Goal: Check status: Check status

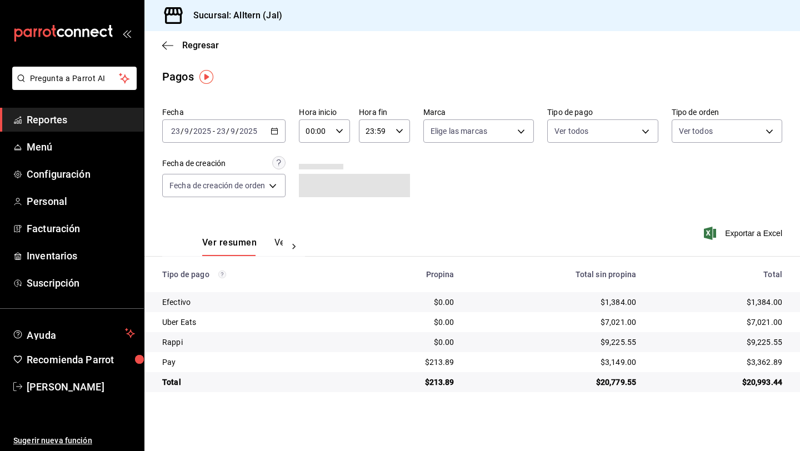
click at [277, 132] on icon "button" at bounding box center [275, 131] width 8 height 8
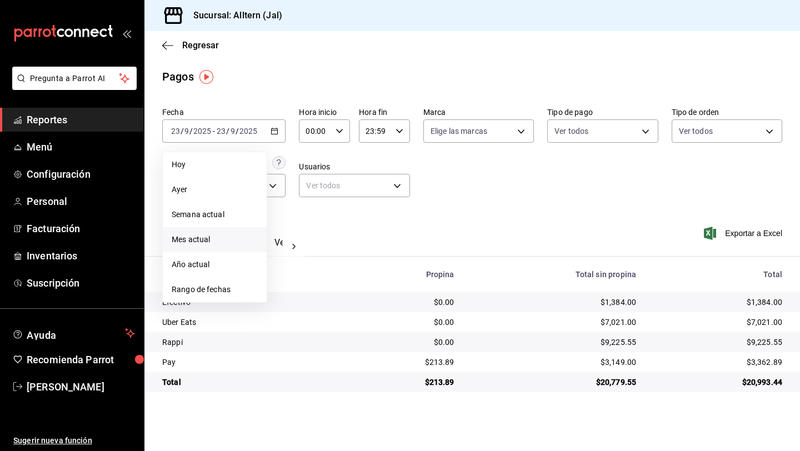
click at [189, 236] on span "Mes actual" at bounding box center [215, 240] width 86 height 12
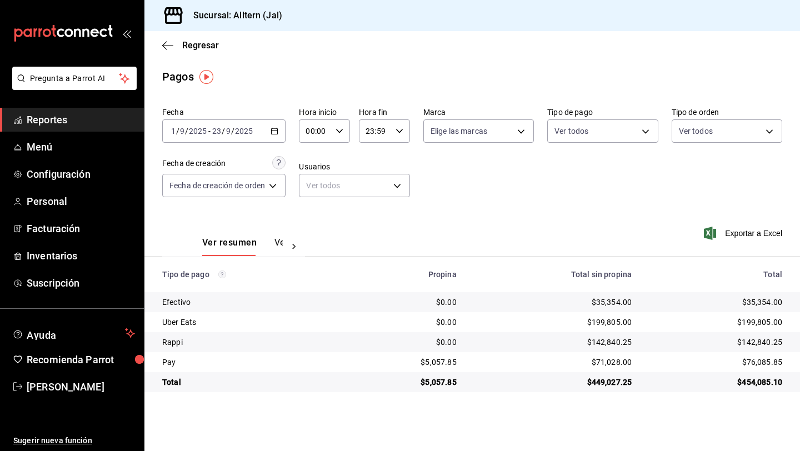
click at [49, 123] on span "Reportes" at bounding box center [81, 119] width 108 height 15
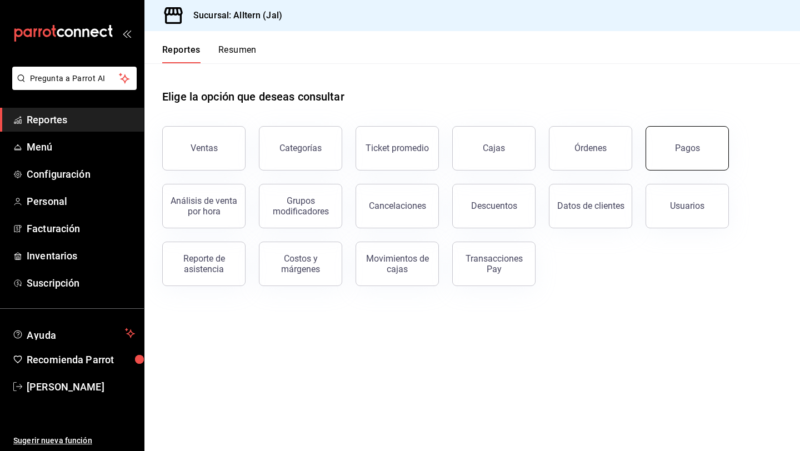
click at [683, 152] on div "Pagos" at bounding box center [687, 148] width 25 height 11
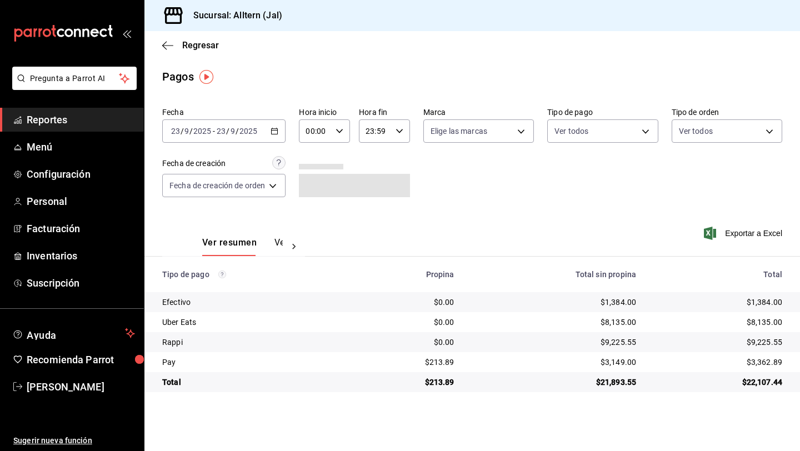
click at [277, 130] on icon "button" at bounding box center [275, 131] width 8 height 8
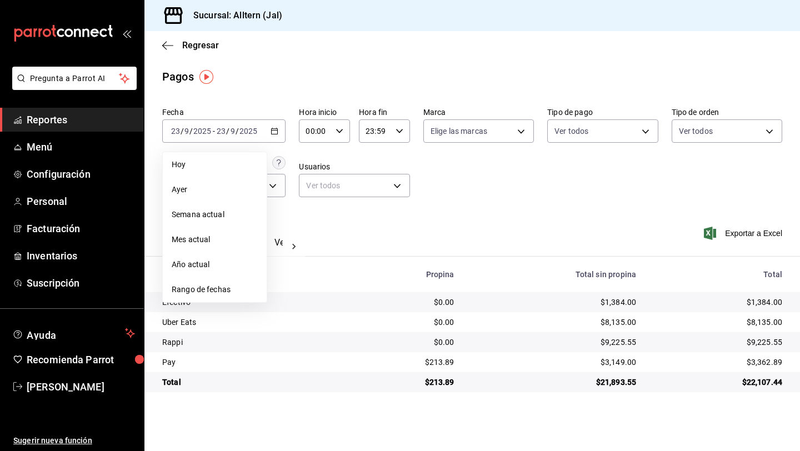
click at [223, 238] on span "Mes actual" at bounding box center [215, 240] width 86 height 12
